Goal: Task Accomplishment & Management: Manage account settings

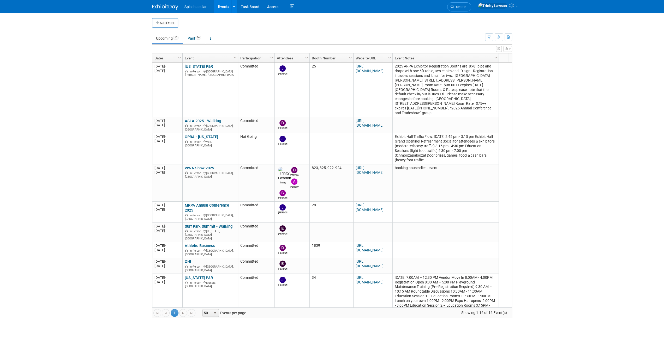
scroll to position [216, 0]
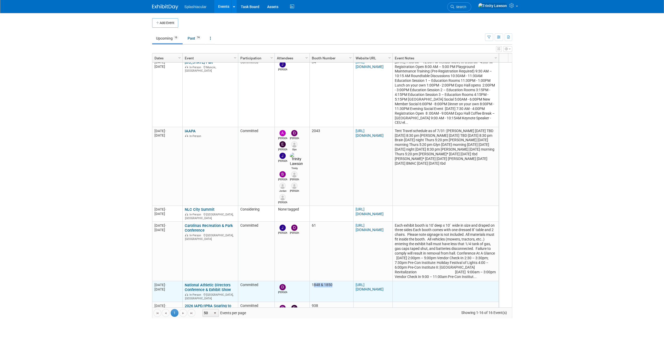
click at [321, 281] on td "1848 & 1850" at bounding box center [331, 291] width 44 height 21
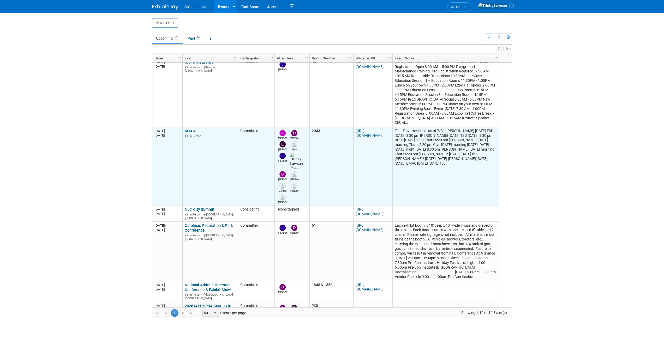
click at [317, 127] on td "2043" at bounding box center [331, 166] width 44 height 79
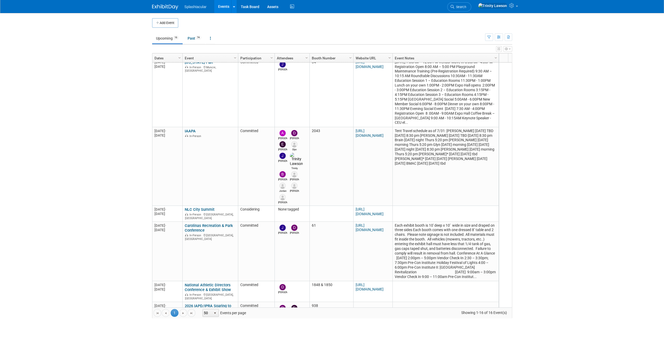
copy td "2043"
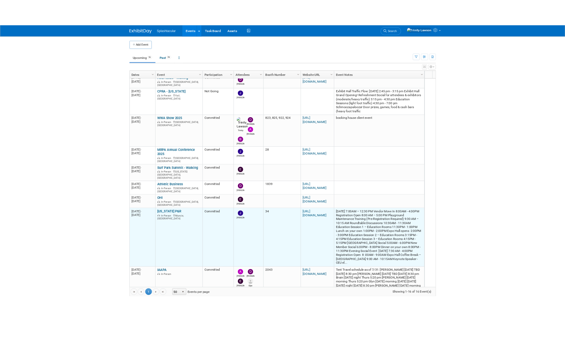
scroll to position [0, 0]
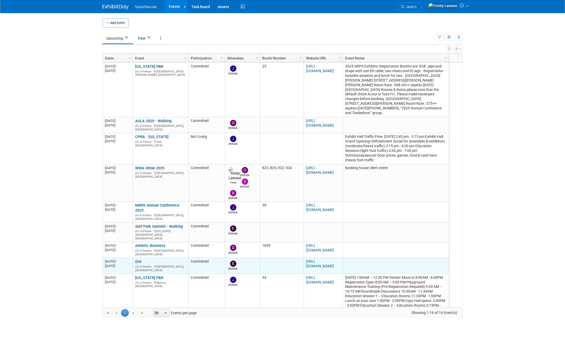
click at [139, 259] on link "OHI" at bounding box center [138, 261] width 6 height 5
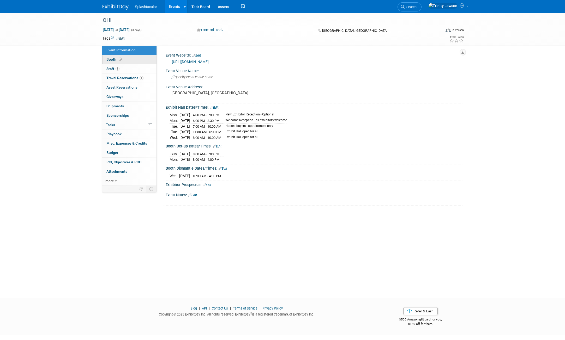
click at [119, 61] on span "Booth" at bounding box center [114, 59] width 16 height 4
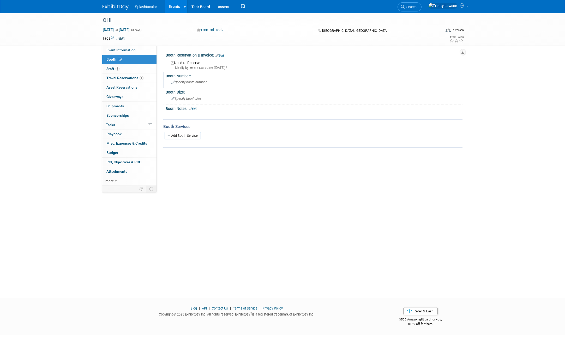
click at [185, 82] on span "Specify booth number" at bounding box center [188, 82] width 35 height 4
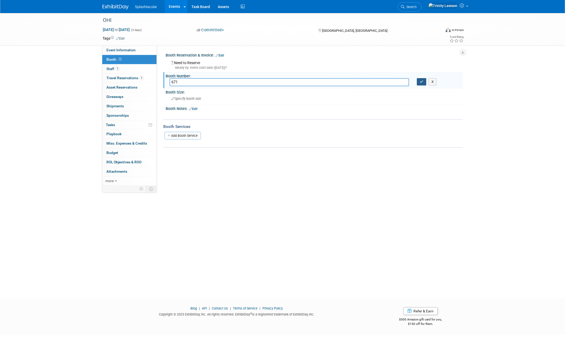
type input "671"
click at [422, 82] on icon "button" at bounding box center [422, 81] width 4 height 3
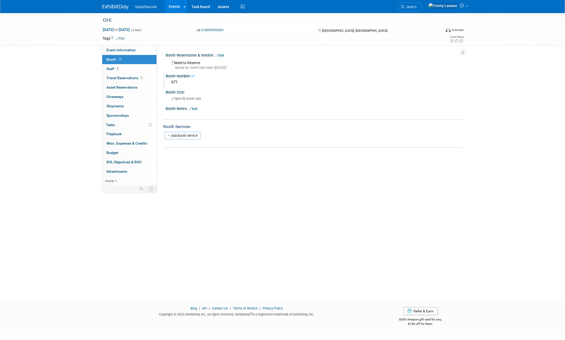
click at [211, 60] on div "Need to Reserve Ideally by: event start date (Mon. Nov 10, 2025)?" at bounding box center [313, 64] width 289 height 11
click at [196, 63] on div "Need to Reserve Ideally by: event start date (Mon. Nov 10, 2025)?" at bounding box center [313, 64] width 289 height 11
click at [223, 56] on link "Edit" at bounding box center [219, 56] width 9 height 4
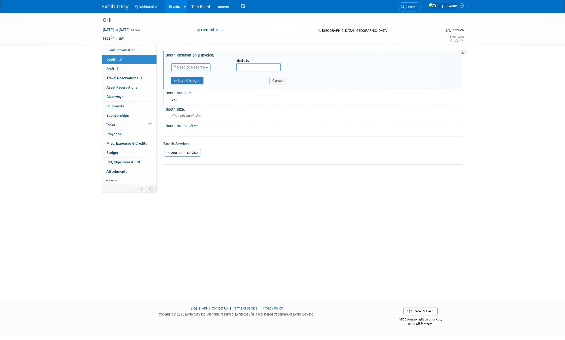
click at [194, 70] on button "Need to Reserve" at bounding box center [190, 67] width 39 height 8
click at [190, 80] on link "Reserved" at bounding box center [199, 83] width 56 height 7
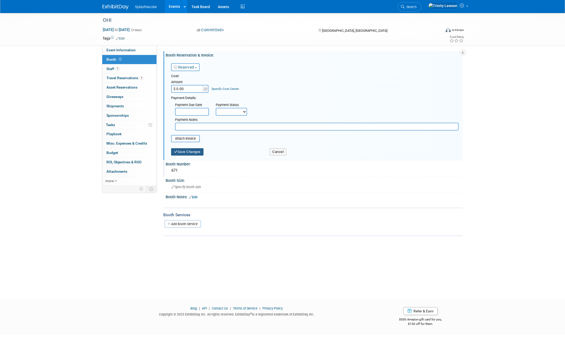
click at [193, 149] on button "Save Changes" at bounding box center [187, 151] width 32 height 7
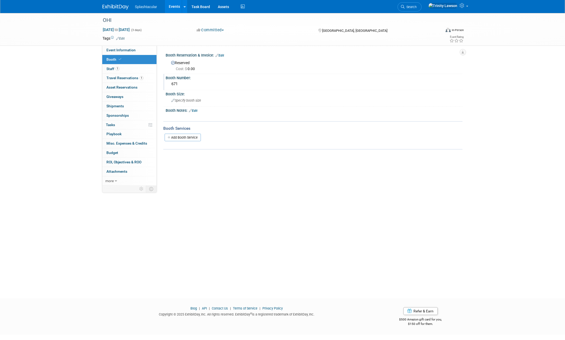
click at [169, 7] on link "Events" at bounding box center [174, 6] width 19 height 13
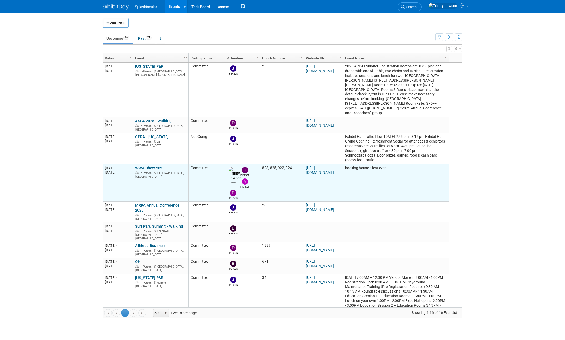
click at [266, 165] on td "823, 825, 922, 924" at bounding box center [282, 183] width 44 height 37
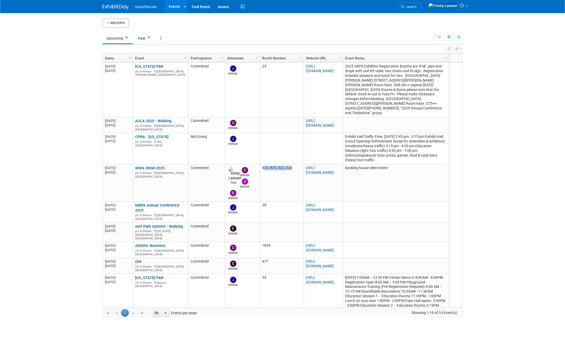
copy td "823, 825, 922, 924"
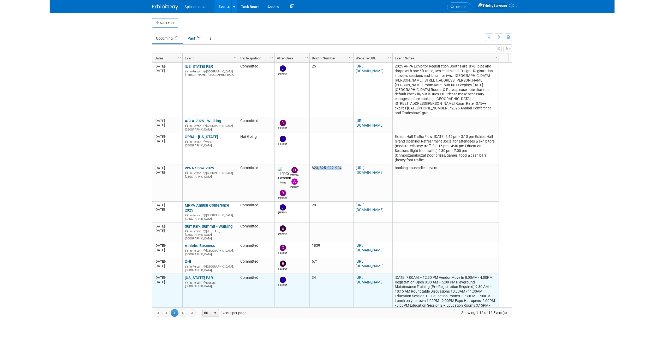
scroll to position [31, 0]
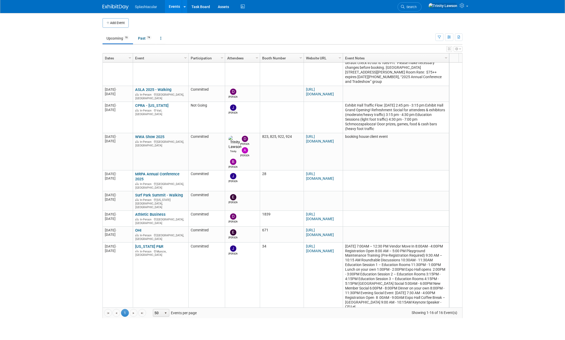
copy td "2043"
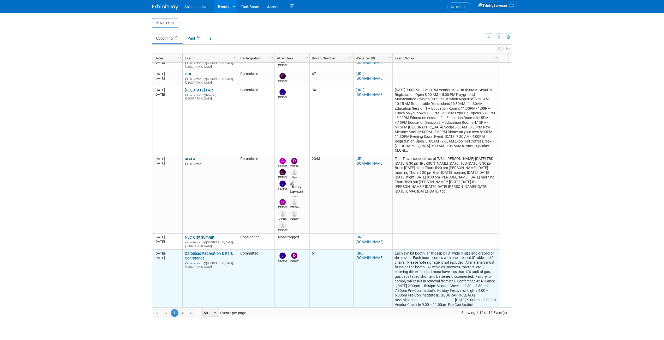
scroll to position [216, 0]
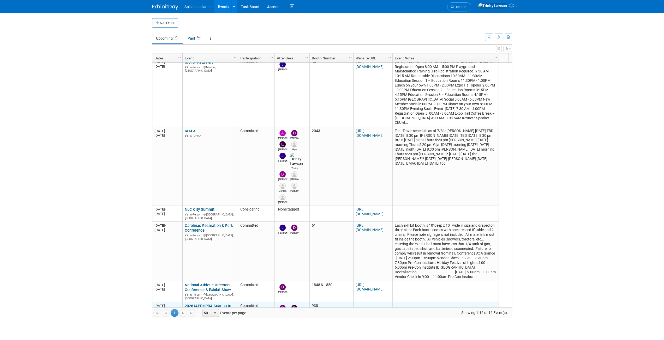
click at [200, 304] on link "2026 IAPD/IPRA Soaring to [GEOGRAPHIC_DATA]" at bounding box center [208, 309] width 46 height 10
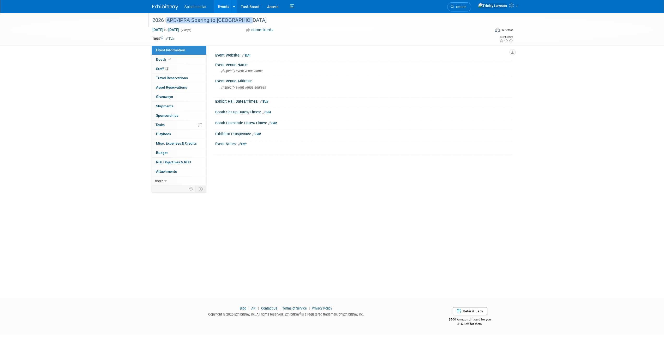
drag, startPoint x: 165, startPoint y: 20, endPoint x: 295, endPoint y: 20, distance: 129.3
click at [295, 20] on div "2026 IAPD/IPRA Soaring to [GEOGRAPHIC_DATA]" at bounding box center [316, 20] width 332 height 9
drag, startPoint x: 165, startPoint y: 21, endPoint x: 302, endPoint y: 21, distance: 136.6
click at [302, 21] on input "2026 IAPD/IPRA Soaring to [GEOGRAPHIC_DATA]" at bounding box center [287, 20] width 275 height 9
